Goal: Book appointment/travel/reservation

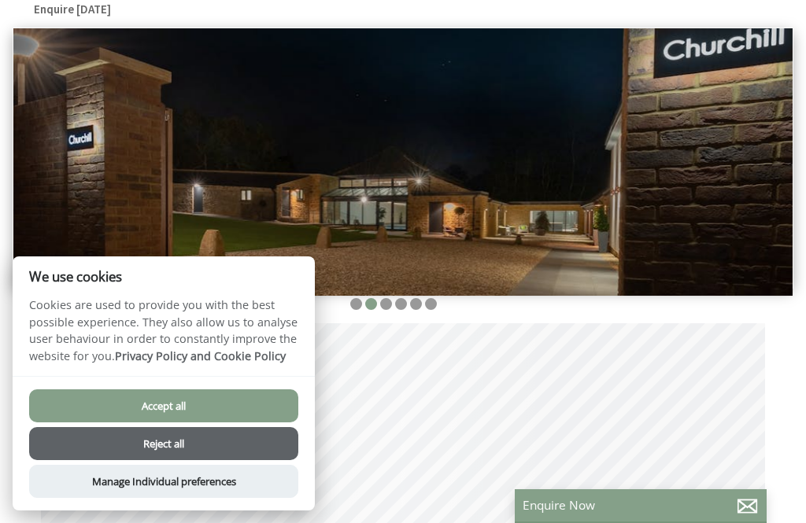
scroll to position [0, 14]
click at [110, 423] on button "Accept all" at bounding box center [163, 406] width 269 height 33
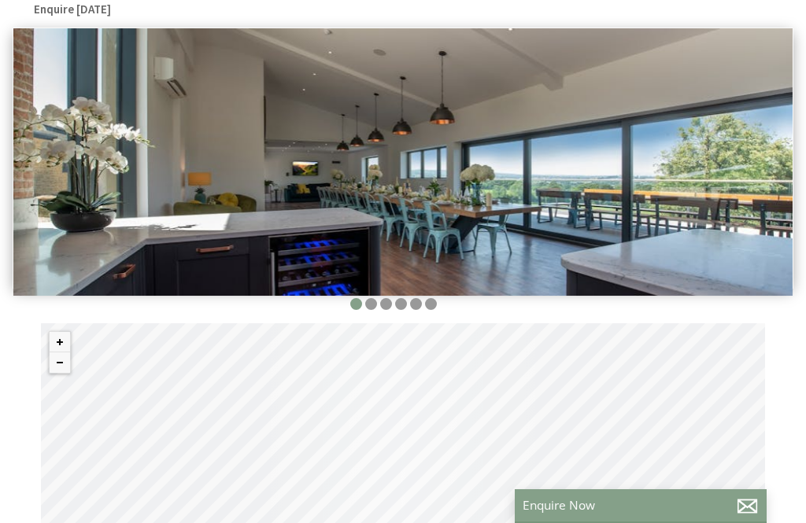
click at [387, 296] on img at bounding box center [402, 162] width 779 height 268
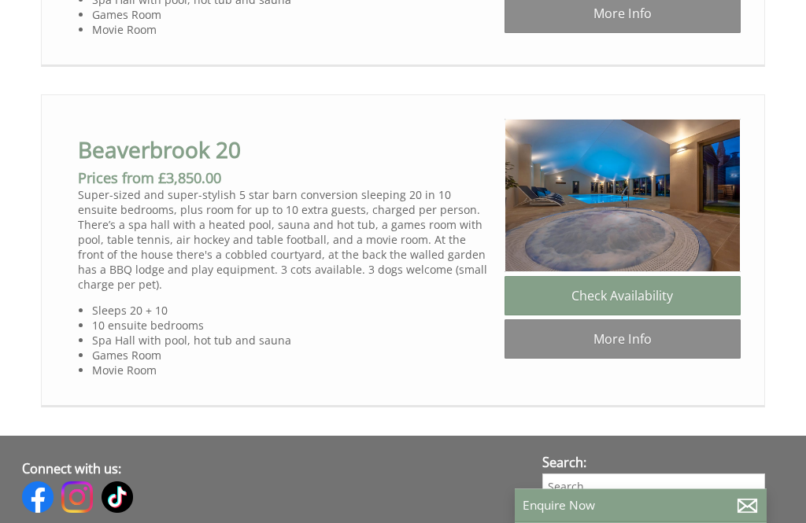
scroll to position [1114, 0]
click at [676, 353] on link "More Info" at bounding box center [623, 339] width 236 height 39
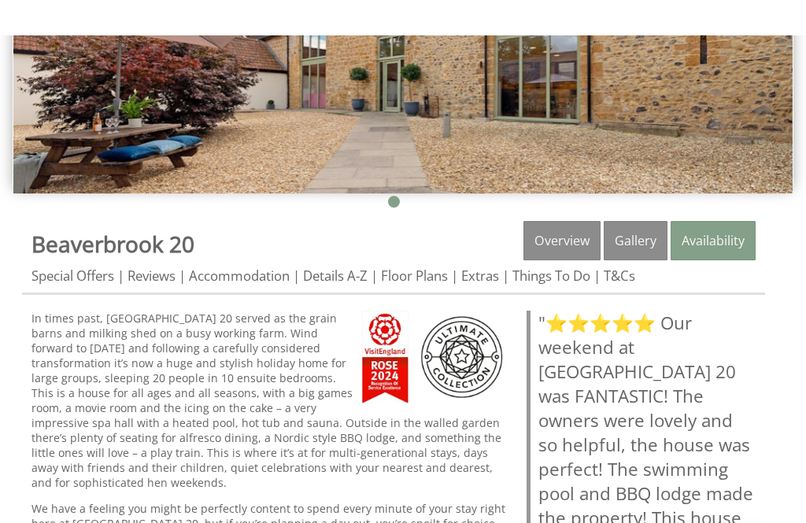
scroll to position [368, 0]
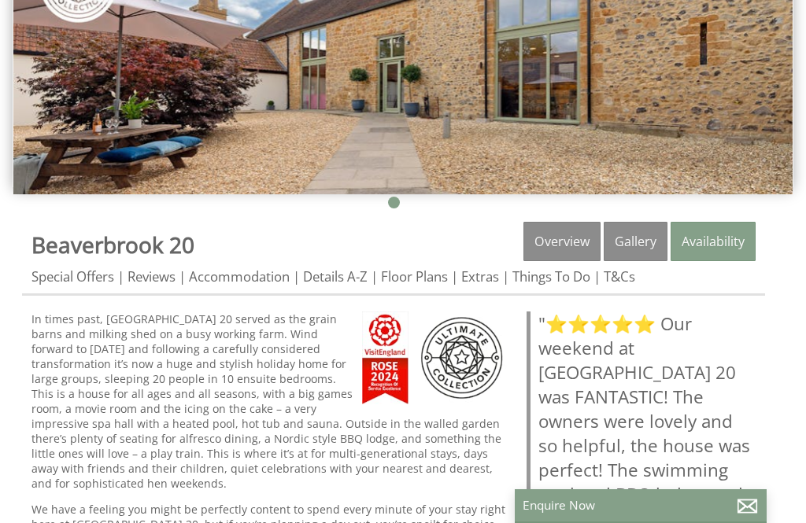
click at [637, 241] on link "Gallery" at bounding box center [636, 241] width 64 height 39
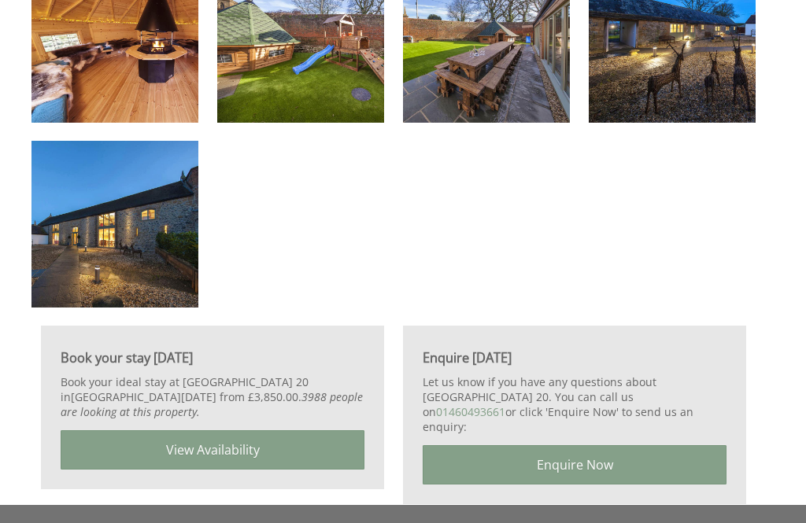
scroll to position [2202, 0]
click at [301, 448] on link "View Availability" at bounding box center [213, 450] width 304 height 39
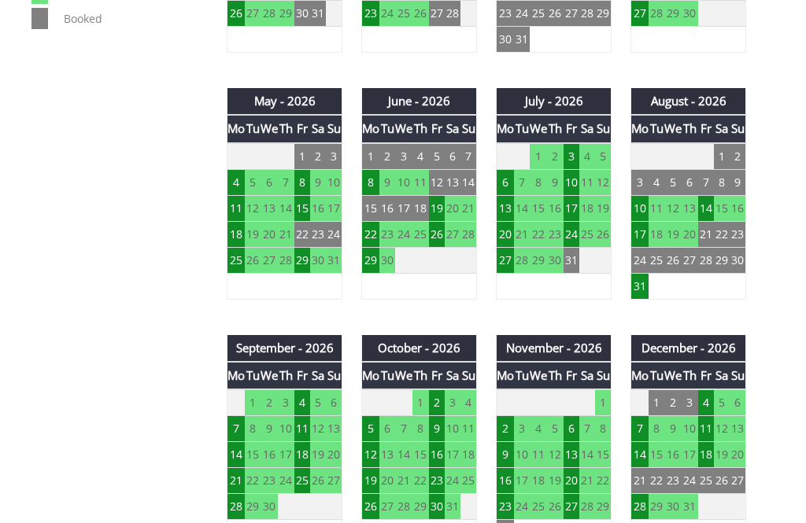
scroll to position [1094, 0]
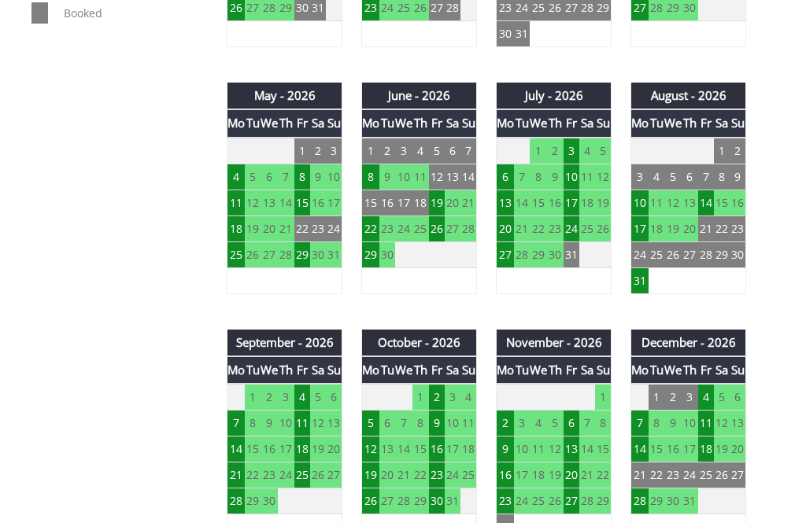
click at [452, 475] on td "24" at bounding box center [453, 477] width 16 height 26
click at [438, 478] on td "23" at bounding box center [437, 477] width 16 height 26
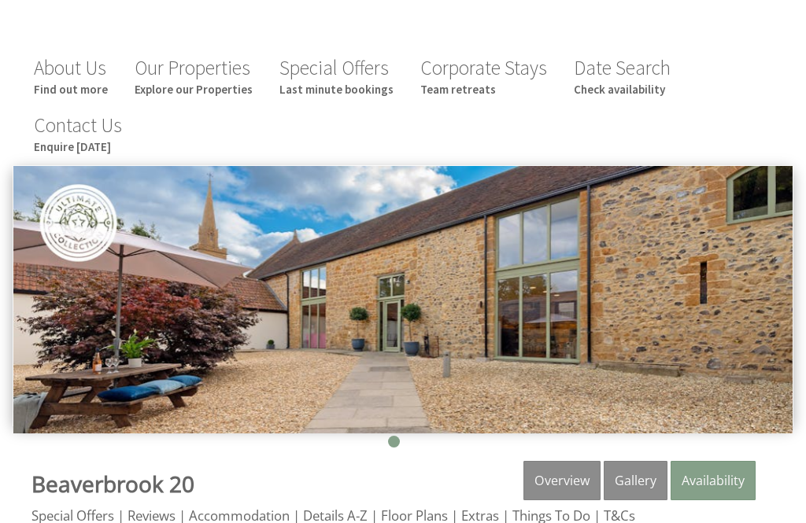
scroll to position [0, 0]
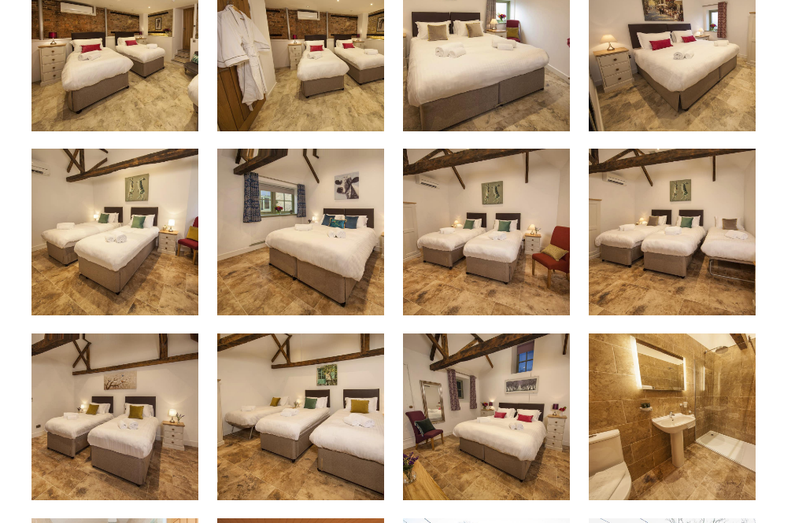
scroll to position [1443, 0]
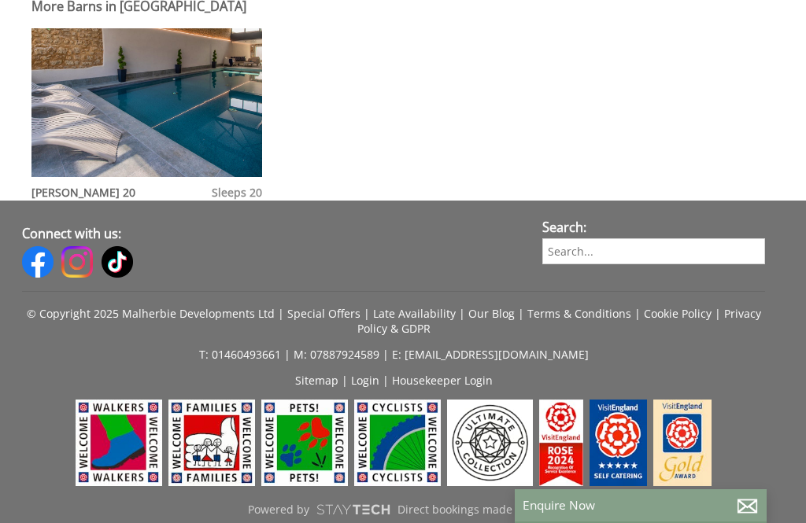
scroll to position [1429, 0]
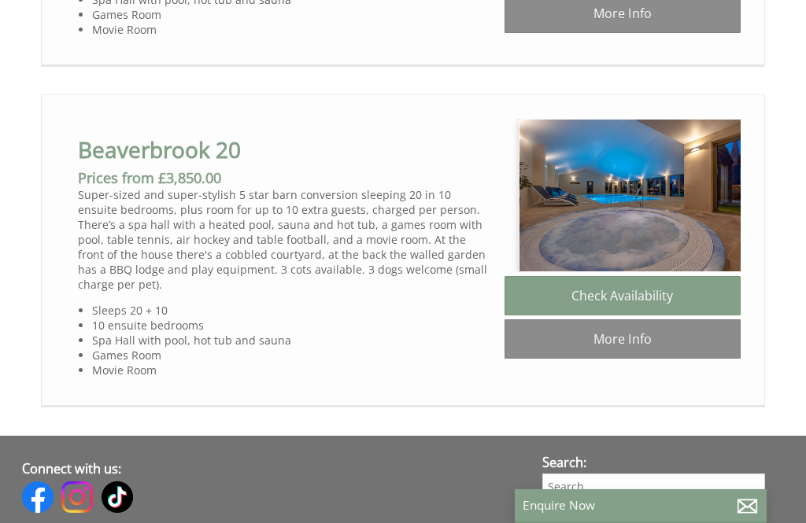
scroll to position [0, 14]
